Goal: Task Accomplishment & Management: Complete application form

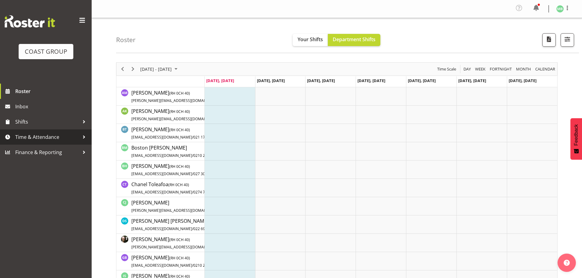
click at [44, 135] on span "Time & Attendance" at bounding box center [47, 137] width 64 height 9
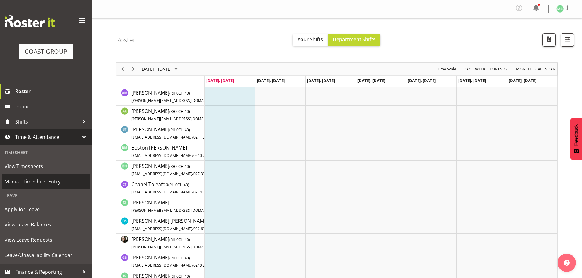
click at [41, 181] on span "Manual Timesheet Entry" at bounding box center [46, 181] width 82 height 9
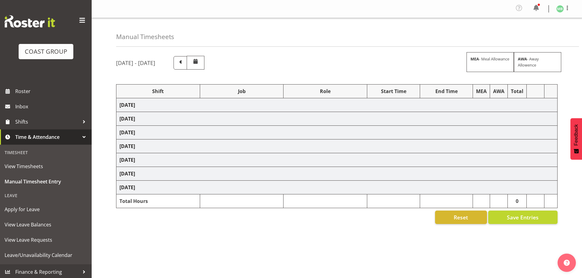
select select "16481"
select select "9465"
select select "16481"
select select "9465"
select select "16481"
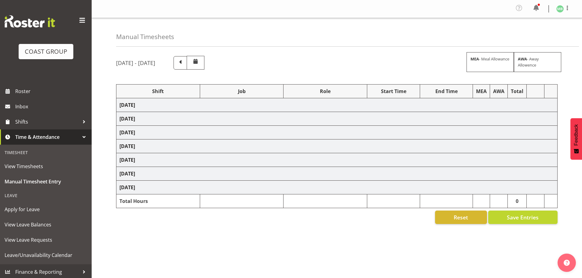
select select "9465"
select select "16481"
select select "9465"
select select "14"
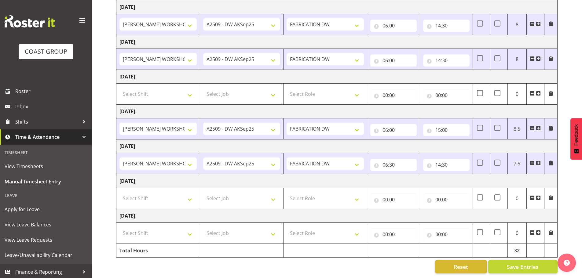
scroll to position [103, 0]
click at [446, 159] on input "14:30" at bounding box center [446, 165] width 46 height 12
click at [481, 176] on select "00 01 02 03 04 05 06 07 08 09 10 11 12 13 14 15 16 17 18 19 20 21 22 23 24 25 2…" at bounding box center [481, 181] width 14 height 12
select select "0"
click at [474, 175] on select "00 01 02 03 04 05 06 07 08 09 10 11 12 13 14 15 16 17 18 19 20 21 22 23 24 25 2…" at bounding box center [481, 181] width 14 height 12
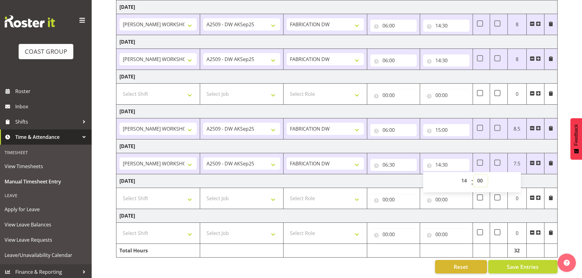
type input "14:00"
click at [571, 190] on div "September 3rd - September 9th 2025 MEA - Meal Allowance AWA - Away Allowence Sh…" at bounding box center [349, 115] width 466 height 325
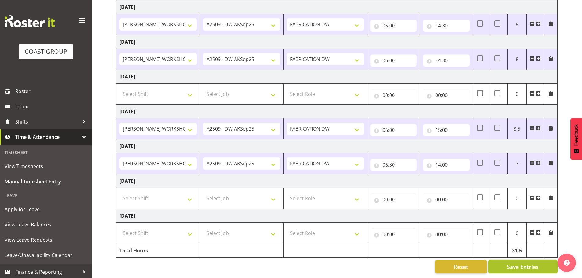
click at [521, 263] on span "Save Entries" at bounding box center [523, 267] width 32 height 8
click at [137, 195] on select "Select Shift AKL SIGN ADMIN1 (LEAVE ALONE, DONT MAKE INACTIVE) DW ACCOUNT MANAG…" at bounding box center [157, 198] width 77 height 12
select select "16481"
click at [119, 192] on select "Select Shift AKL SIGN ADMIN1 (LEAVE ALONE, DONT MAKE INACTIVE) DW ACCOUNT MANAG…" at bounding box center [157, 198] width 77 height 12
click at [218, 192] on select "Select Job 1 Carlton Events 1 Carlton Hamilton 1 Carlton Wellington 1 EHS WAREH…" at bounding box center [241, 198] width 77 height 12
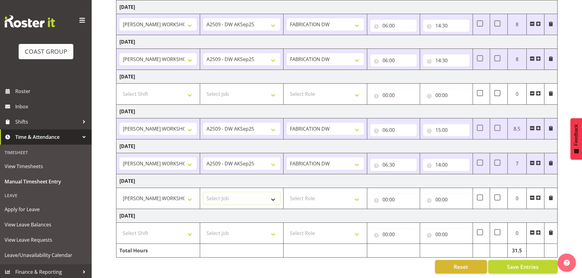
select select "9465"
click at [203, 192] on select "Select Job 1 Carlton Events 1 Carlton Hamilton 1 Carlton Wellington 1 EHS WAREH…" at bounding box center [241, 198] width 77 height 12
click at [308, 192] on select "Select Role FABRICATION DW" at bounding box center [325, 198] width 77 height 12
select select "543"
click at [287, 192] on select "Select Role FABRICATION DW" at bounding box center [325, 198] width 77 height 12
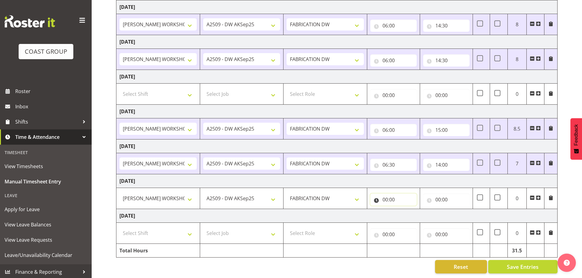
click at [385, 194] on input "00:00" at bounding box center [393, 200] width 46 height 12
click at [410, 210] on select "00 01 02 03 04 05 06 07 08 09 10 11 12 13 14 15 16 17 18 19 20 21 22 23" at bounding box center [412, 216] width 14 height 12
select select "6"
click at [405, 210] on select "00 01 02 03 04 05 06 07 08 09 10 11 12 13 14 15 16 17 18 19 20 21 22 23" at bounding box center [412, 216] width 14 height 12
type input "06:00"
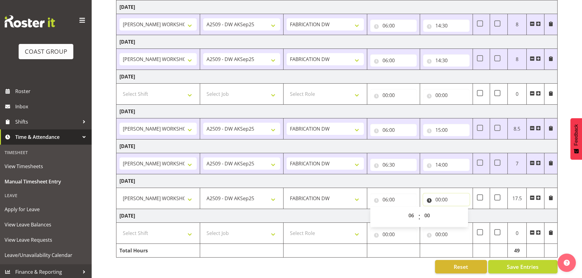
click at [437, 194] on input "00:00" at bounding box center [446, 200] width 46 height 12
click at [462, 212] on select "00 01 02 03 04 05 06 07 08 09 10 11 12 13 14 15 16 17 18 19 20 21 22 23" at bounding box center [465, 216] width 14 height 12
select select "14"
click at [458, 210] on select "00 01 02 03 04 05 06 07 08 09 10 11 12 13 14 15 16 17 18 19 20 21 22 23" at bounding box center [465, 216] width 14 height 12
type input "14:00"
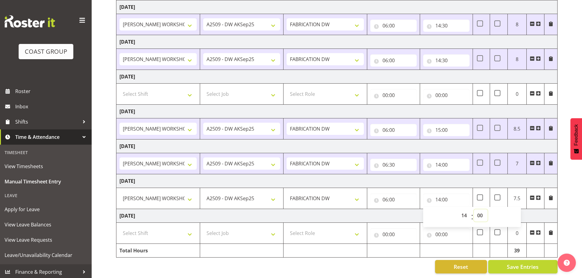
drag, startPoint x: 479, startPoint y: 212, endPoint x: 482, endPoint y: 205, distance: 7.2
click at [479, 211] on select "00 01 02 03 04 05 06 07 08 09 10 11 12 13 14 15 16 17 18 19 20 21 22 23 24 25 2…" at bounding box center [481, 216] width 14 height 12
select select "30"
click at [474, 210] on select "00 01 02 03 04 05 06 07 08 09 10 11 12 13 14 15 16 17 18 19 20 21 22 23 24 25 2…" at bounding box center [481, 216] width 14 height 12
type input "14:30"
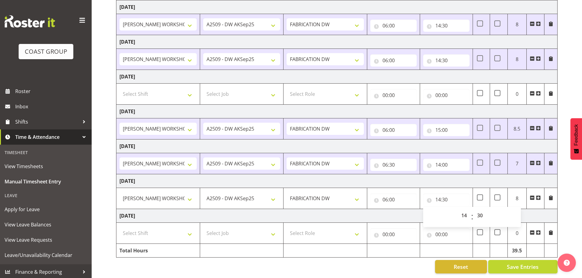
click at [572, 205] on div "September 3rd - September 9th 2025 MEA - Meal Allowance AWA - Away Allowence Sh…" at bounding box center [349, 115] width 466 height 325
click at [526, 263] on span "Save Entries" at bounding box center [523, 267] width 32 height 8
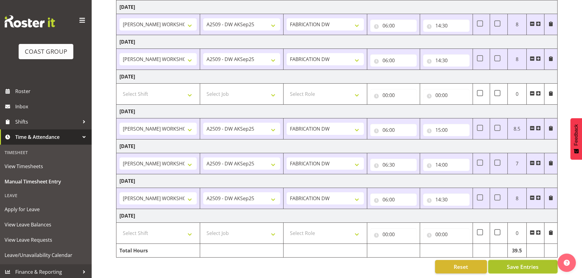
click at [526, 263] on span "Save Entries" at bounding box center [523, 267] width 32 height 8
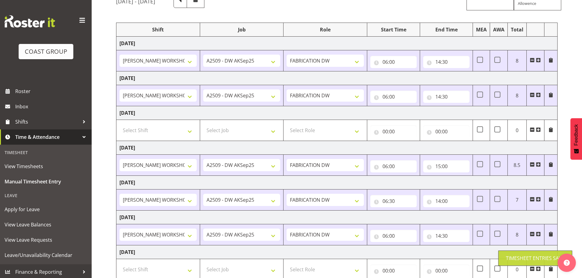
scroll to position [0, 0]
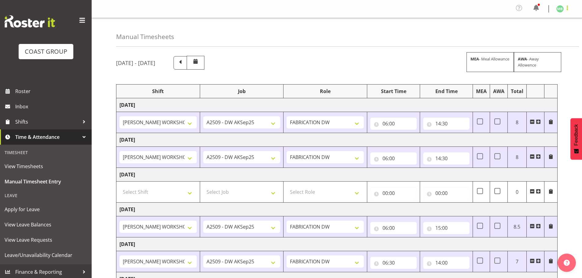
click at [568, 7] on span at bounding box center [567, 7] width 7 height 7
click at [540, 32] on link "Log Out" at bounding box center [541, 33] width 59 height 11
